Goal: Information Seeking & Learning: Compare options

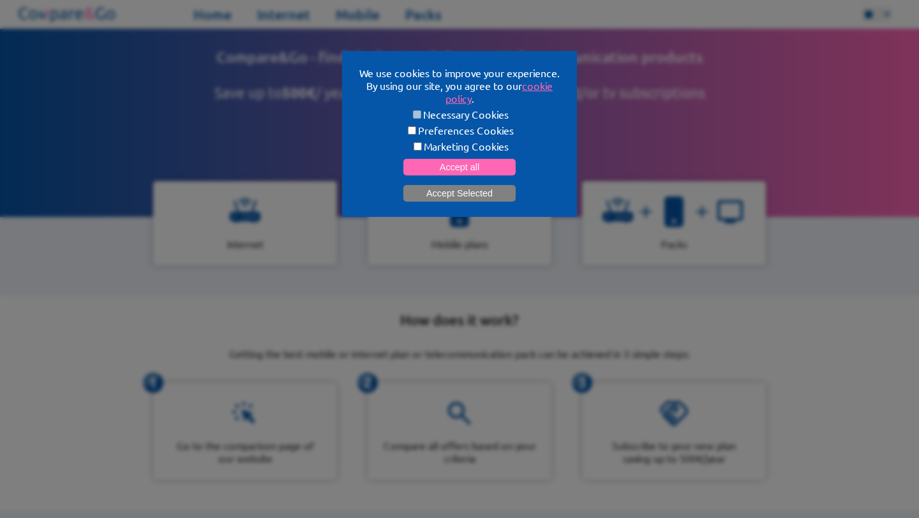
click at [482, 185] on button "Accept Selected" at bounding box center [459, 193] width 112 height 17
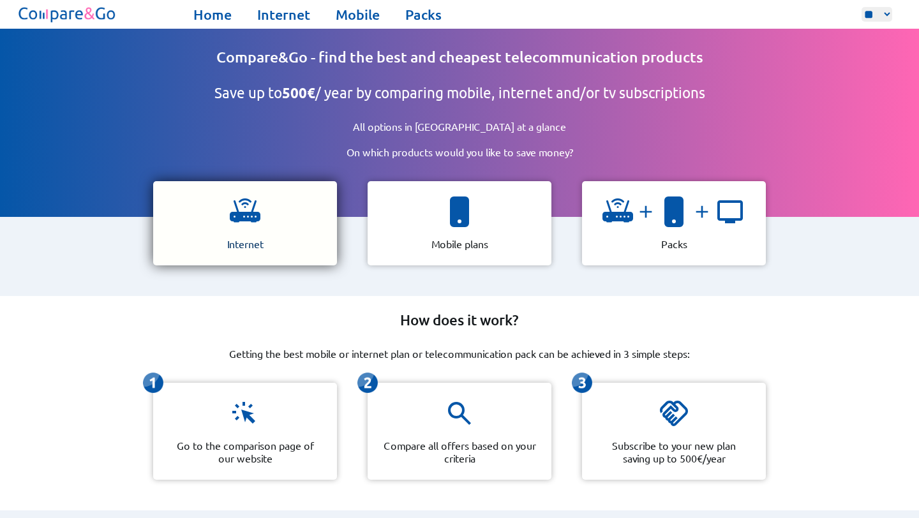
click at [260, 205] on div "Internet" at bounding box center [245, 223] width 184 height 84
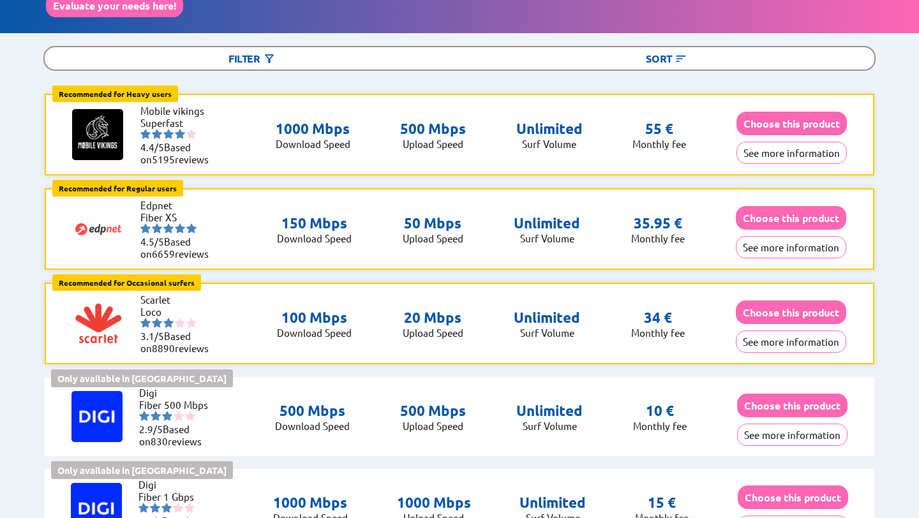
scroll to position [124, 0]
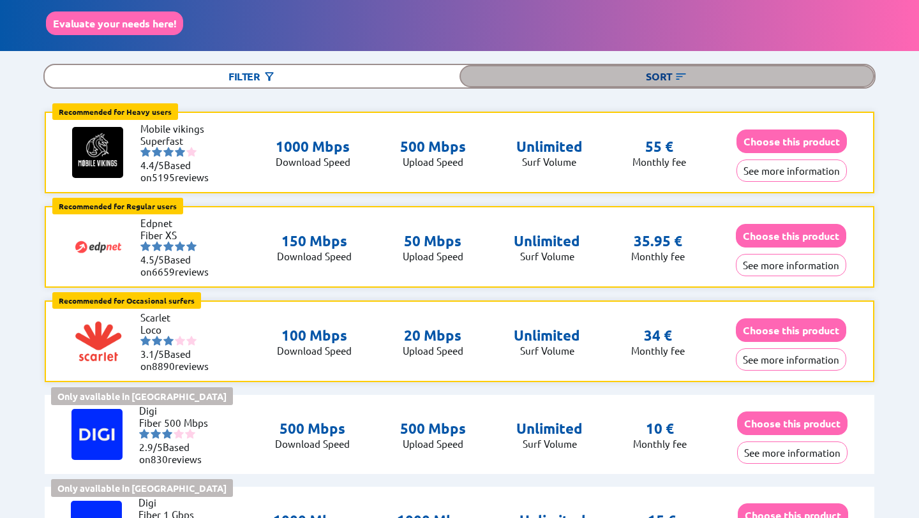
click at [676, 70] on img at bounding box center [680, 76] width 13 height 13
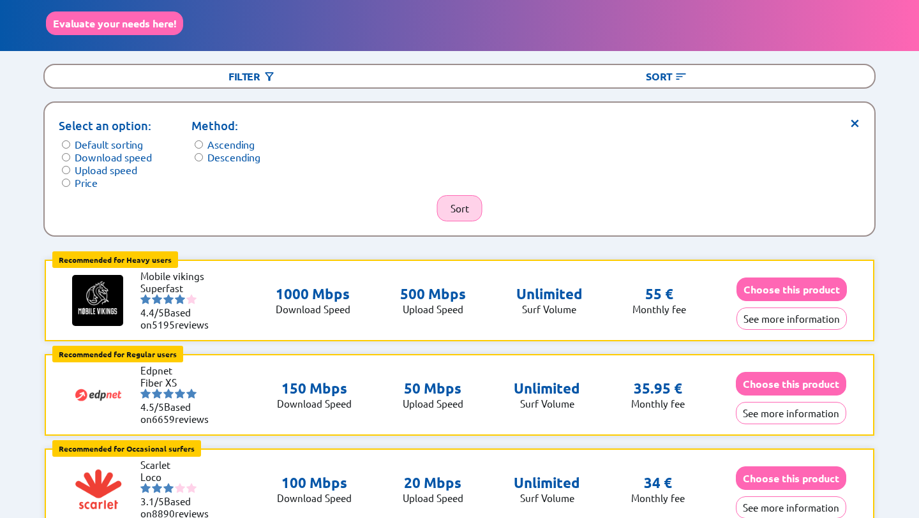
click at [450, 199] on button "Sort" at bounding box center [459, 208] width 45 height 26
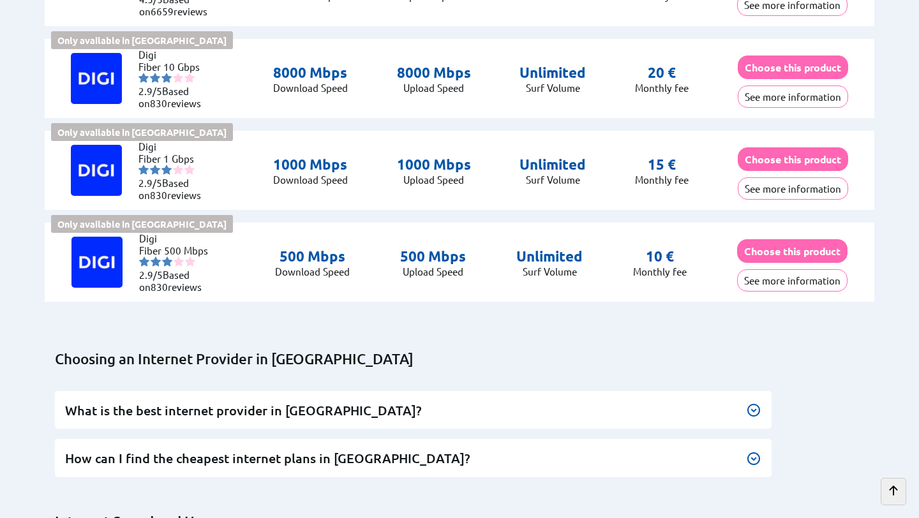
scroll to position [3438, 0]
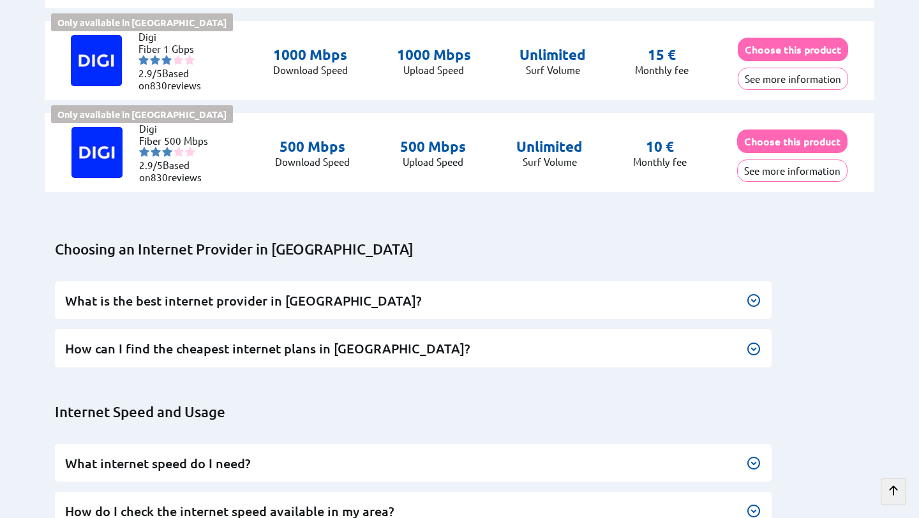
click at [243, 340] on h3 "How can I find the cheapest internet plans in [GEOGRAPHIC_DATA]?" at bounding box center [413, 348] width 696 height 17
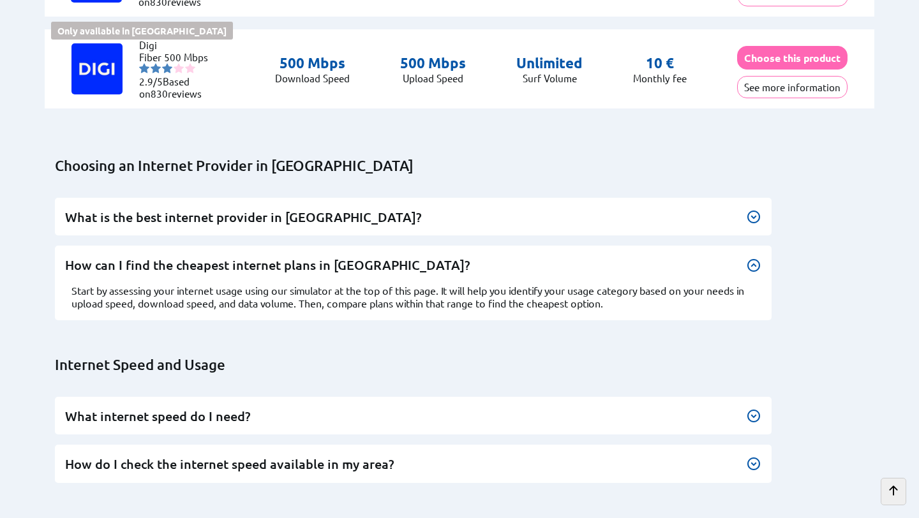
scroll to position [3718, 0]
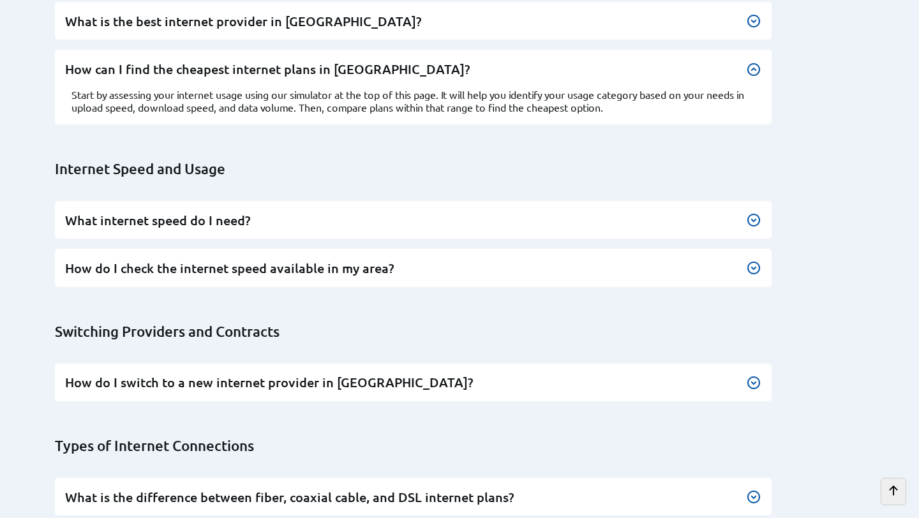
click at [354, 260] on h3 "How do I check the internet speed available in my area?" at bounding box center [413, 268] width 696 height 17
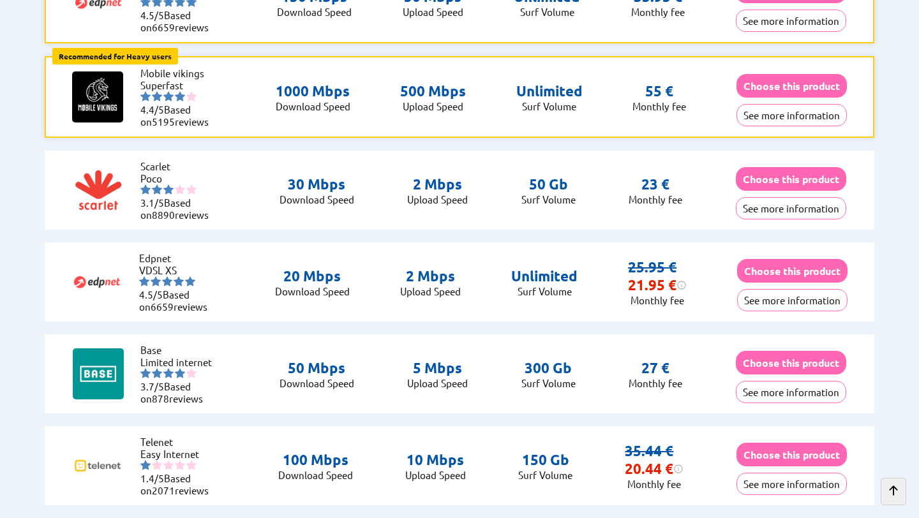
scroll to position [369, 0]
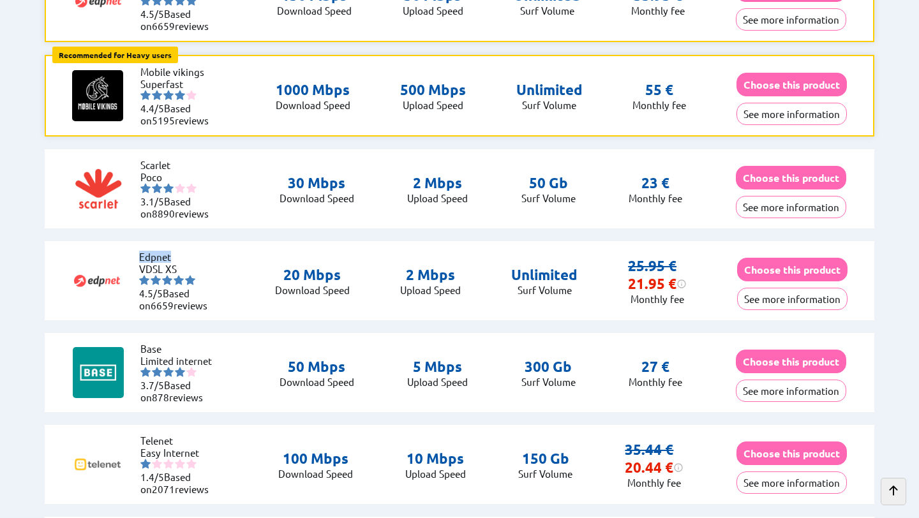
drag, startPoint x: 174, startPoint y: 251, endPoint x: 137, endPoint y: 251, distance: 37.0
click at [137, 251] on div "Edpnet VDSL XS 4.5/5 Based on 6659 reviews" at bounding box center [147, 281] width 153 height 80
copy li "Edpnet"
click at [353, 308] on div "Edpnet VDSL XS 4.5/5 Based on 6659 reviews 20 Mbps Download Speed 2 Mbps Upload…" at bounding box center [460, 280] width 830 height 79
click at [763, 290] on button "See more information" at bounding box center [792, 299] width 110 height 22
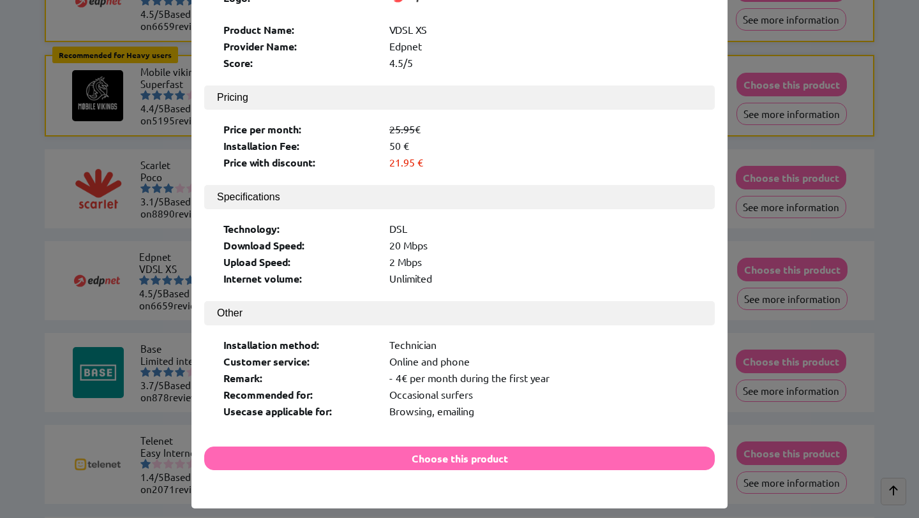
scroll to position [110, 0]
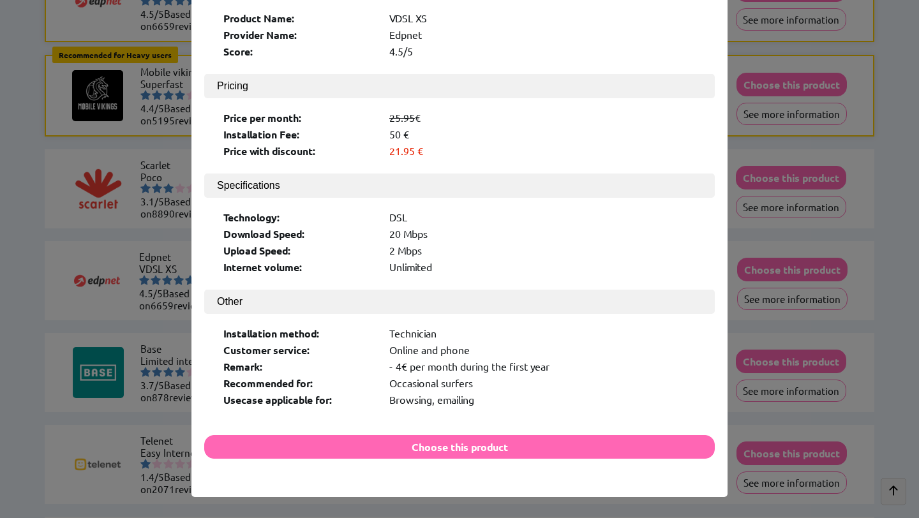
click at [802, 301] on div "× Logo: Product Name: VDSL XS Provider Name: Edpnet Score: 4.5/5 Pricing Price …" at bounding box center [459, 259] width 919 height 518
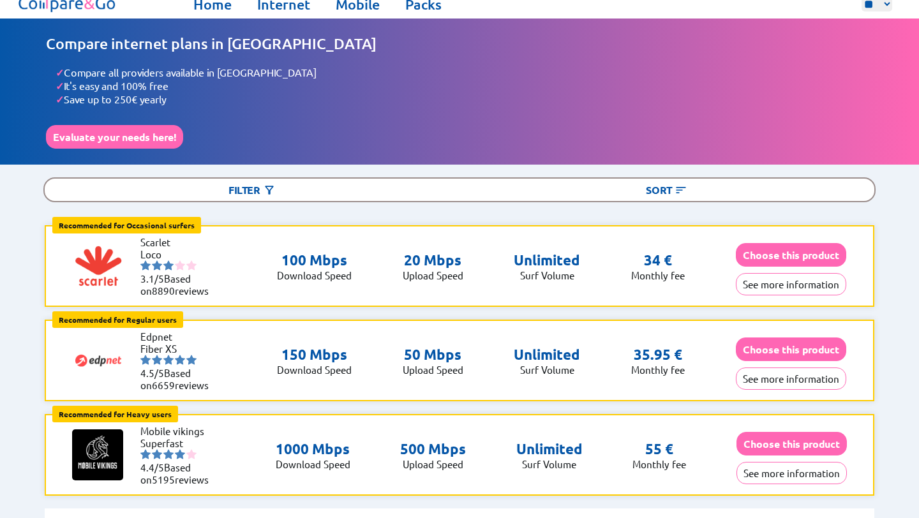
scroll to position [0, 0]
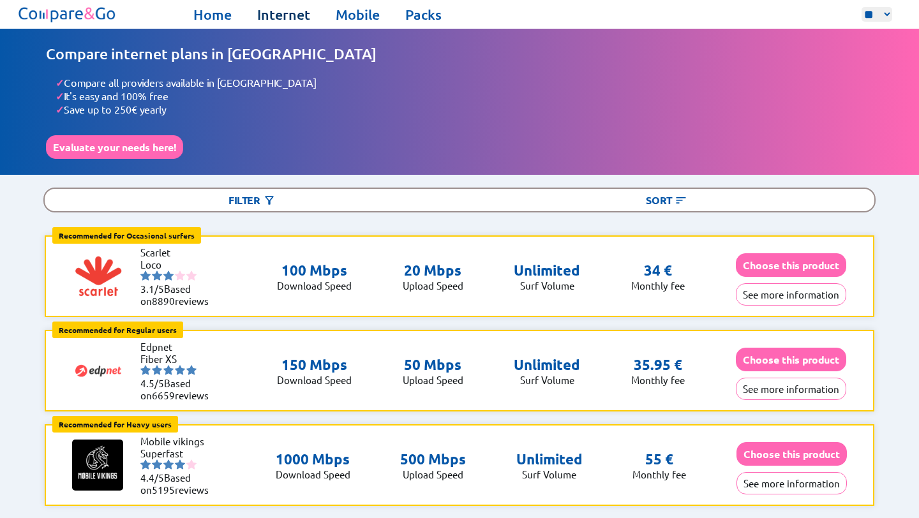
click at [276, 10] on link "Internet" at bounding box center [283, 15] width 53 height 18
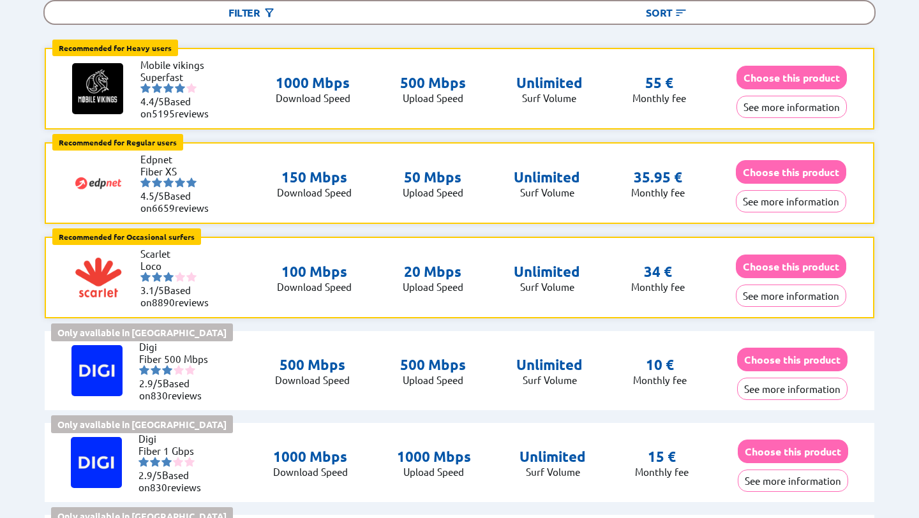
scroll to position [188, 0]
